Goal: Task Accomplishment & Management: Use online tool/utility

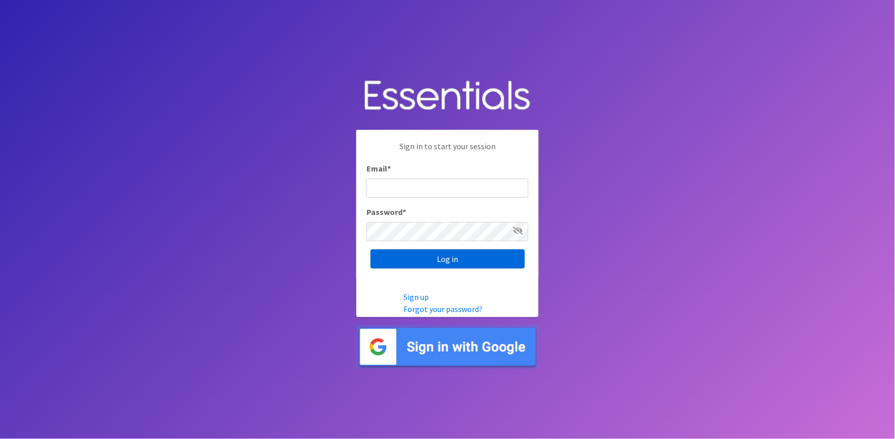
type input "shannon@HeartofOhiodiaperbank.org"
click at [462, 262] on input "Log in" at bounding box center [447, 258] width 154 height 19
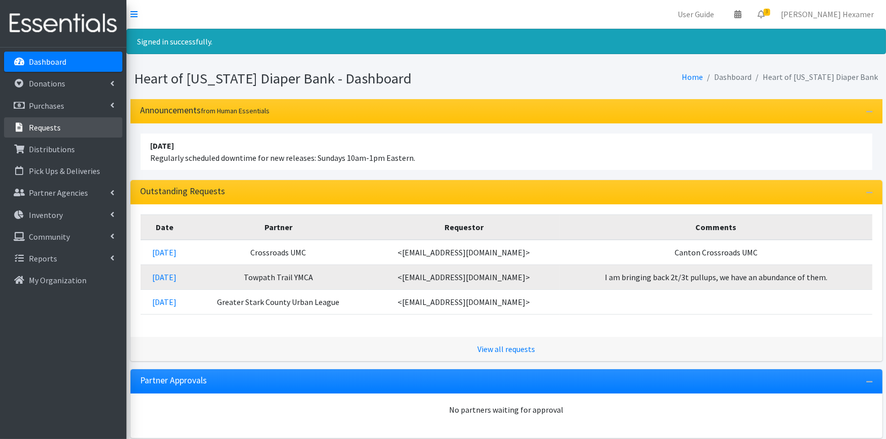
click at [47, 119] on link "Requests" at bounding box center [63, 127] width 118 height 20
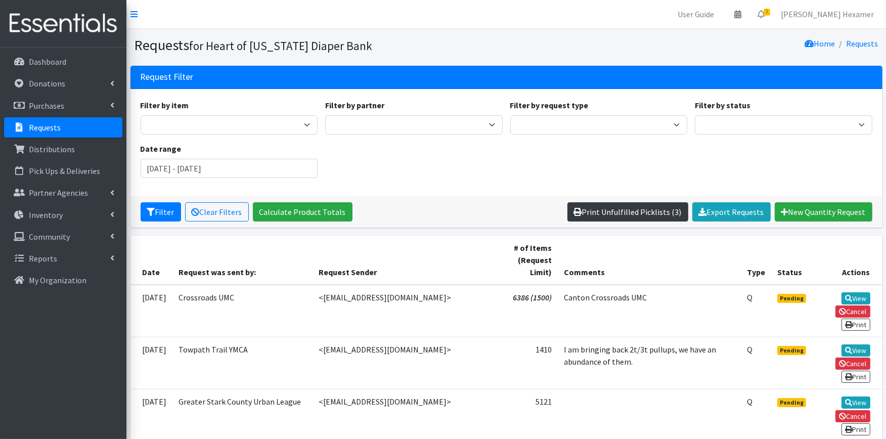
click at [641, 211] on link "Print Unfulfilled Picklists (3)" at bounding box center [628, 211] width 121 height 19
